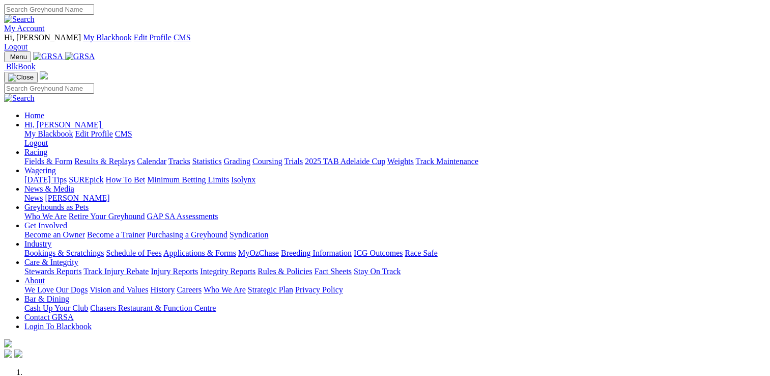
scroll to position [407, 0]
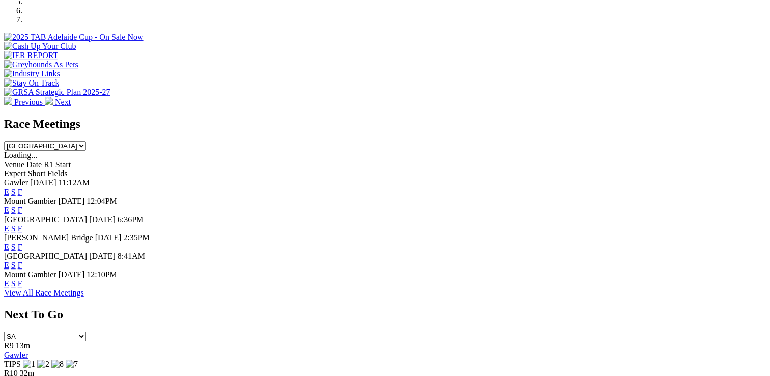
click at [22, 261] on link "F" at bounding box center [20, 265] width 5 height 9
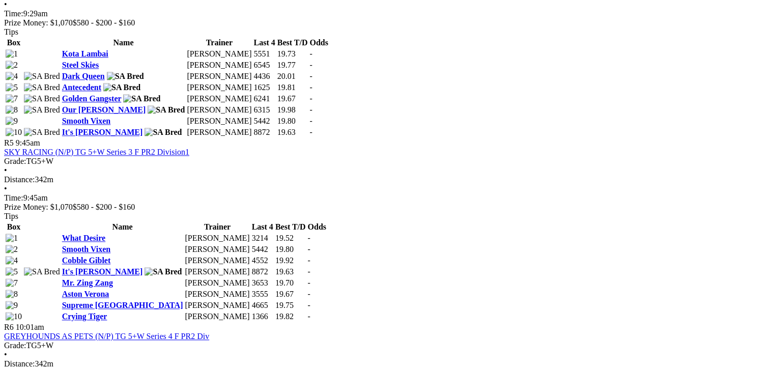
scroll to position [1222, 0]
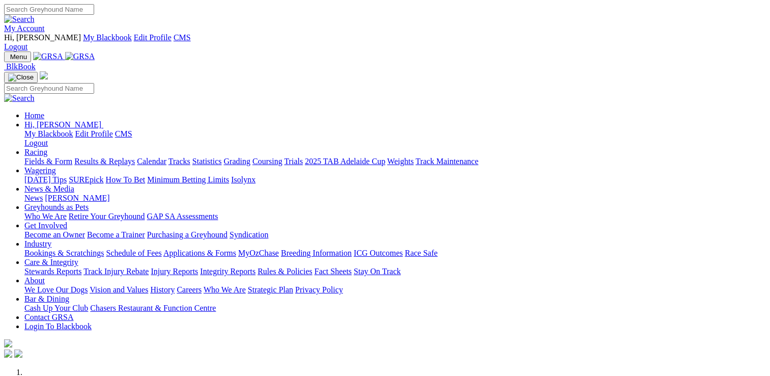
scroll to position [409, 0]
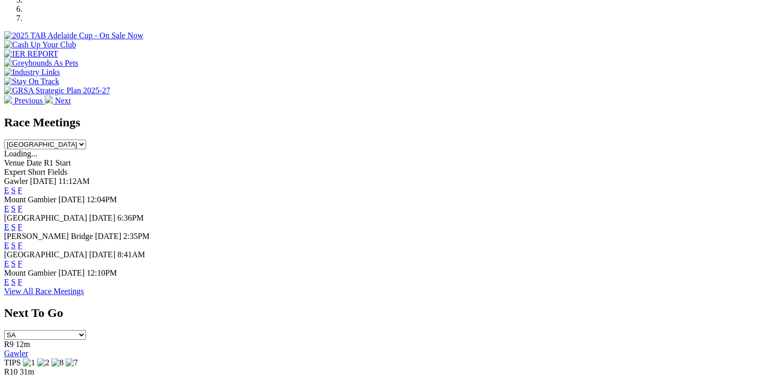
click at [22, 222] on link "F" at bounding box center [20, 226] width 5 height 9
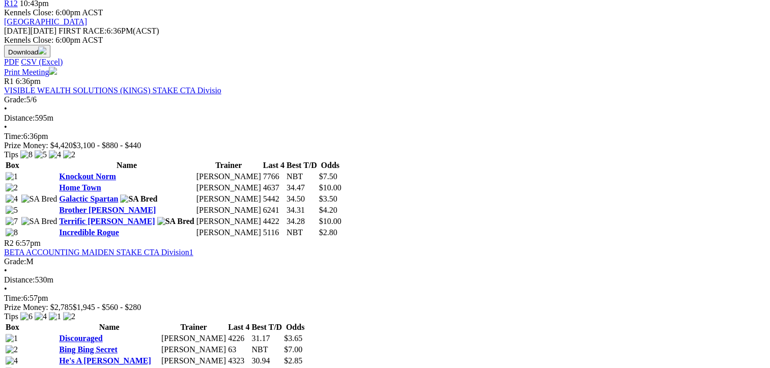
scroll to position [305, 0]
